Goal: Task Accomplishment & Management: Complete application form

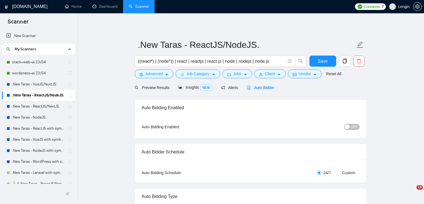
radio input "false"
radio input "true"
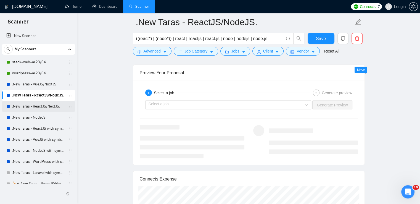
click at [42, 103] on link ".New Taras - ReactJS/NextJS." at bounding box center [38, 106] width 52 height 11
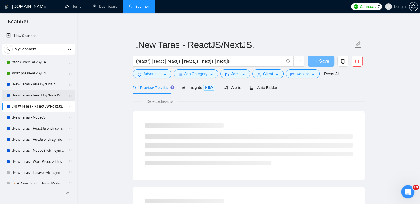
click at [49, 91] on link ".New Taras - ReactJS/NodeJS." at bounding box center [38, 95] width 52 height 11
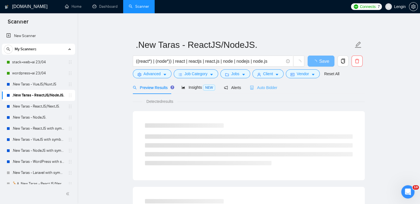
click at [265, 91] on div "Auto Bidder" at bounding box center [263, 87] width 27 height 13
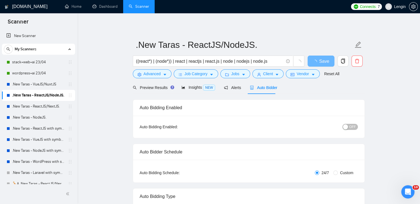
radio input "false"
radio input "true"
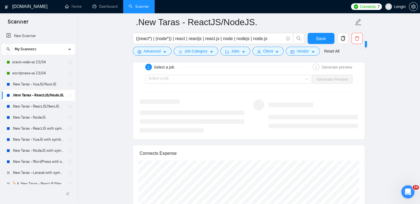
scroll to position [1171, 0]
click at [307, 76] on div "Select a job" at bounding box center [228, 79] width 166 height 9
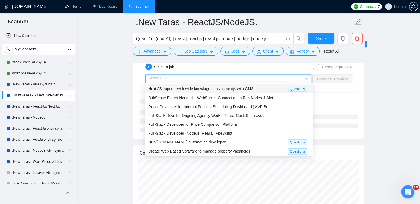
click at [247, 85] on div "Next JS expert - with wide knowlage in using nextjs with CMS Questions" at bounding box center [229, 88] width 168 height 9
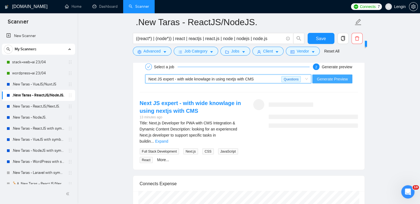
click at [325, 76] on span "Generate Preview" at bounding box center [332, 79] width 31 height 6
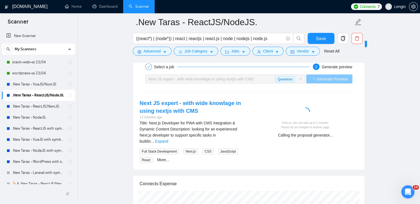
scroll to position [1194, 0]
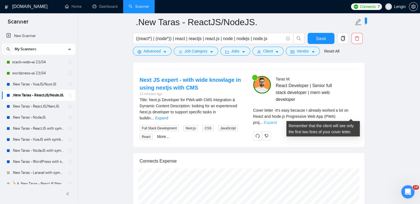
click at [277, 120] on link "Expand" at bounding box center [270, 122] width 13 height 4
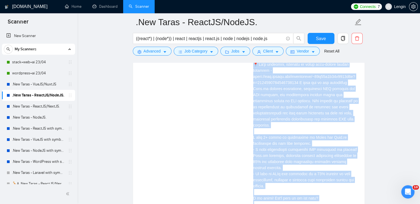
scroll to position [1415, 0]
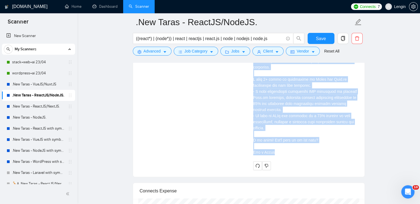
drag, startPoint x: 253, startPoint y: 95, endPoint x: 293, endPoint y: 154, distance: 70.5
click at [293, 154] on div "Cover letter" at bounding box center [305, 60] width 105 height 198
copy div "Lo'i dolo sitamet C adipisc elitse d eiu te Incid utl Etdo.ma Aliquaenima Min V…"
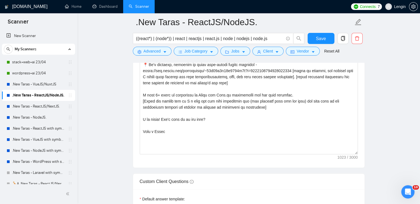
scroll to position [773, 0]
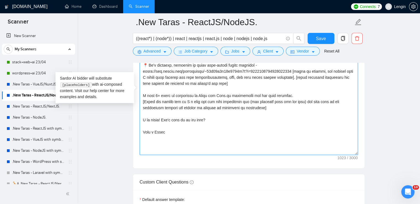
drag, startPoint x: 206, startPoint y: 119, endPoint x: 140, endPoint y: 119, distance: 65.7
click at [140, 119] on textarea "Cover letter template:" at bounding box center [249, 92] width 218 height 124
click at [193, 119] on textarea "Cover letter template:" at bounding box center [249, 92] width 218 height 124
click at [257, 123] on textarea "Cover letter template:" at bounding box center [249, 92] width 218 height 124
click at [216, 120] on textarea "Cover letter template:" at bounding box center [249, 92] width 218 height 124
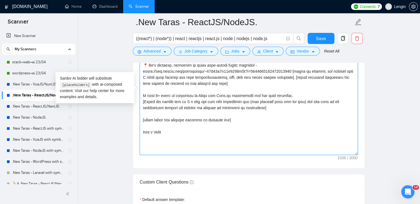
click at [209, 118] on textarea "Cover letter template:" at bounding box center [249, 92] width 218 height 124
click at [269, 117] on textarea "Cover letter template:" at bounding box center [249, 92] width 218 height 124
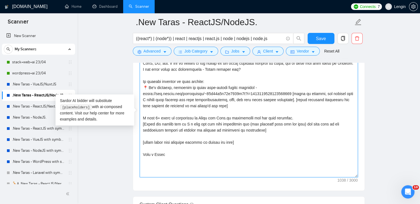
scroll to position [750, 0]
type textarea "Lo'i dolo sitamet C adipisc elitse d eiu te Incid utl Etdo.ma [aliqu enim admi …"
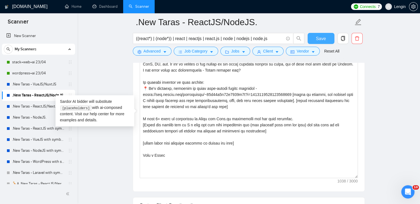
click at [329, 37] on button "Save" at bounding box center [320, 38] width 27 height 11
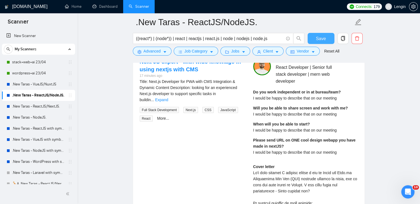
scroll to position [1096, 0]
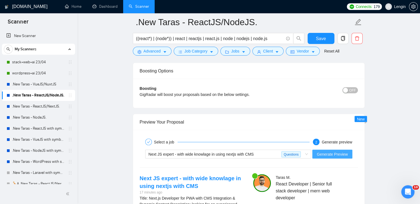
click at [330, 153] on span "Generate Preview" at bounding box center [332, 154] width 31 height 6
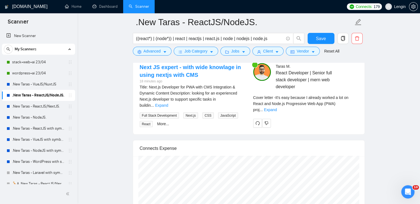
scroll to position [1209, 0]
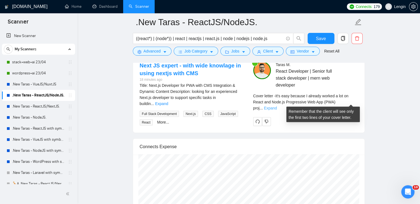
click at [277, 106] on link "Expand" at bounding box center [270, 108] width 13 height 4
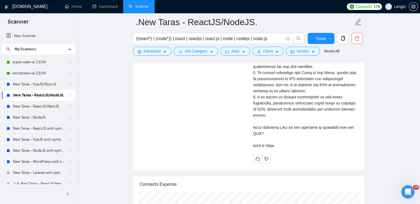
scroll to position [1428, 0]
drag, startPoint x: 263, startPoint y: 134, endPoint x: 252, endPoint y: 128, distance: 12.5
click at [252, 128] on div "[PERSON_NAME] React Developer | Senior full stack developer | mern web develope…" at bounding box center [305, 2] width 113 height 321
copy div "hat specific CMS are you planning to integrate with your PWA?"
click at [281, 137] on div "Cover letter" at bounding box center [305, 48] width 105 height 200
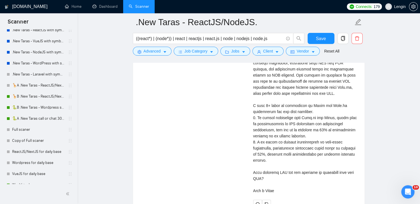
scroll to position [105, 0]
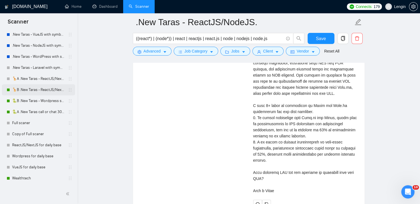
click at [25, 90] on link "🦒B .New Taras - ReactJS/NextJS rel exp 23/04" at bounding box center [38, 89] width 52 height 11
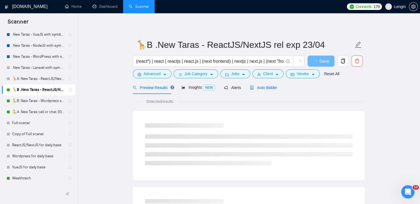
click at [259, 87] on span "Auto Bidder" at bounding box center [263, 87] width 27 height 4
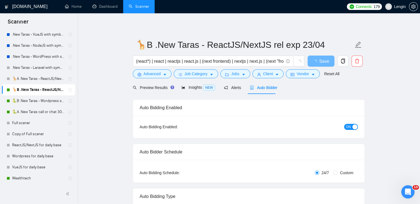
radio input "false"
radio input "true"
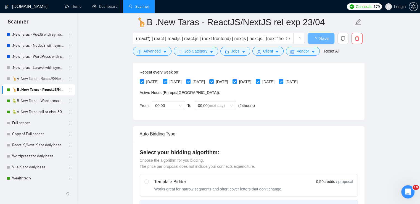
scroll to position [139, 0]
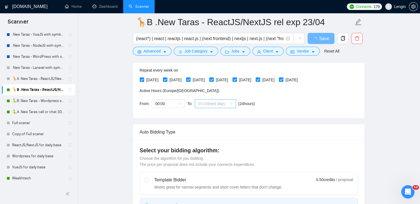
click at [234, 99] on div "00:00 (next day)" at bounding box center [215, 103] width 41 height 9
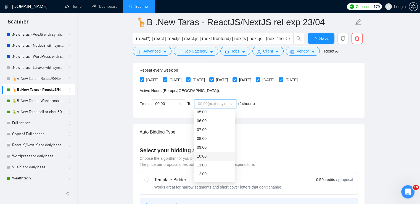
click at [204, 155] on div "10:00" at bounding box center [214, 156] width 35 height 6
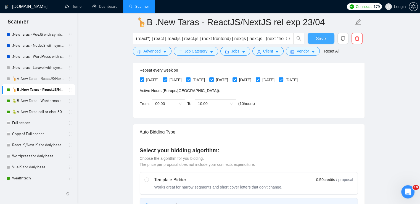
click at [310, 41] on button "Save" at bounding box center [320, 38] width 27 height 11
click at [33, 100] on link "🐍B .New Taras - Wordpress short 23/04" at bounding box center [38, 100] width 52 height 11
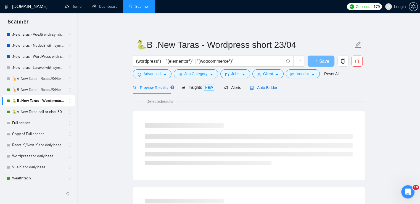
click at [252, 90] on div "Auto Bidder" at bounding box center [263, 87] width 27 height 6
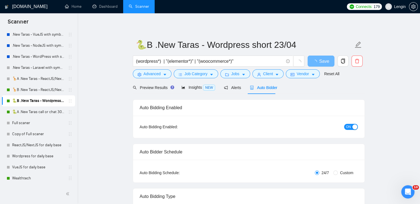
radio input "false"
radio input "true"
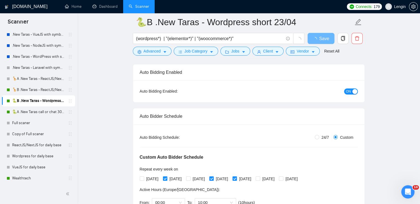
scroll to position [108, 0]
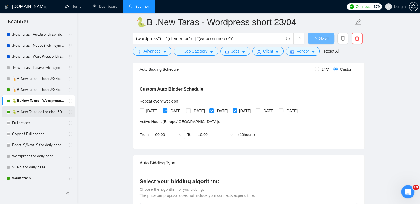
click at [42, 109] on link "🐍A .New Taras call or chat 30%view 0 reply 23/04" at bounding box center [38, 111] width 52 height 11
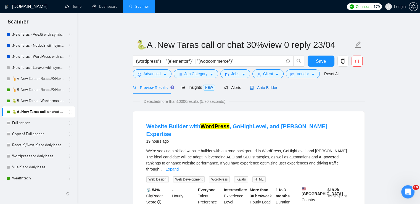
click at [263, 90] on div "Auto Bidder" at bounding box center [263, 87] width 27 height 6
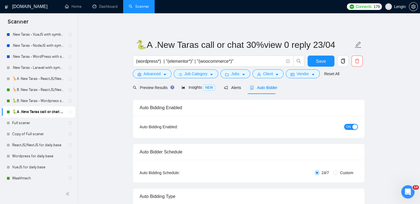
radio input "false"
radio input "true"
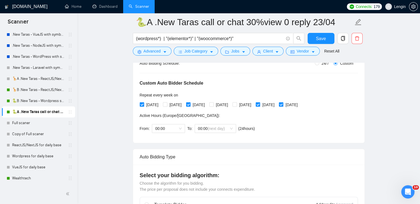
scroll to position [153, 0]
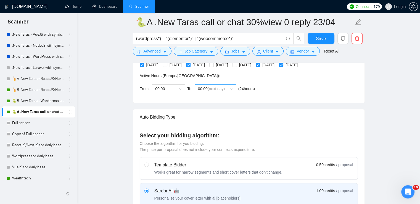
click at [227, 88] on span "00:00 (next day)" at bounding box center [215, 88] width 35 height 8
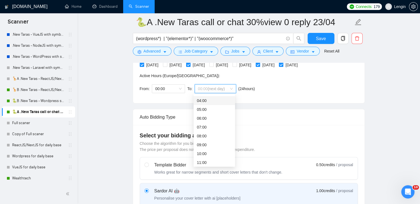
scroll to position [36, 0]
click at [208, 151] on div "10:00" at bounding box center [214, 151] width 35 height 6
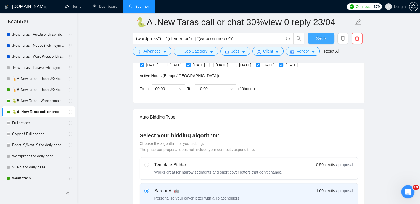
click at [316, 35] on span "Save" at bounding box center [321, 38] width 10 height 7
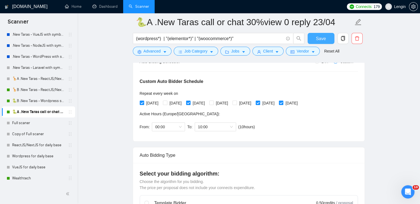
scroll to position [114, 0]
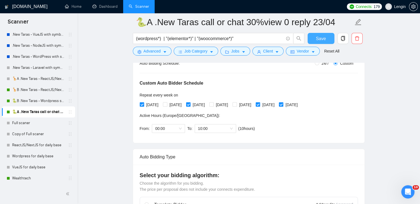
click at [317, 42] on button "Save" at bounding box center [320, 38] width 27 height 11
